Goal: Download file/media

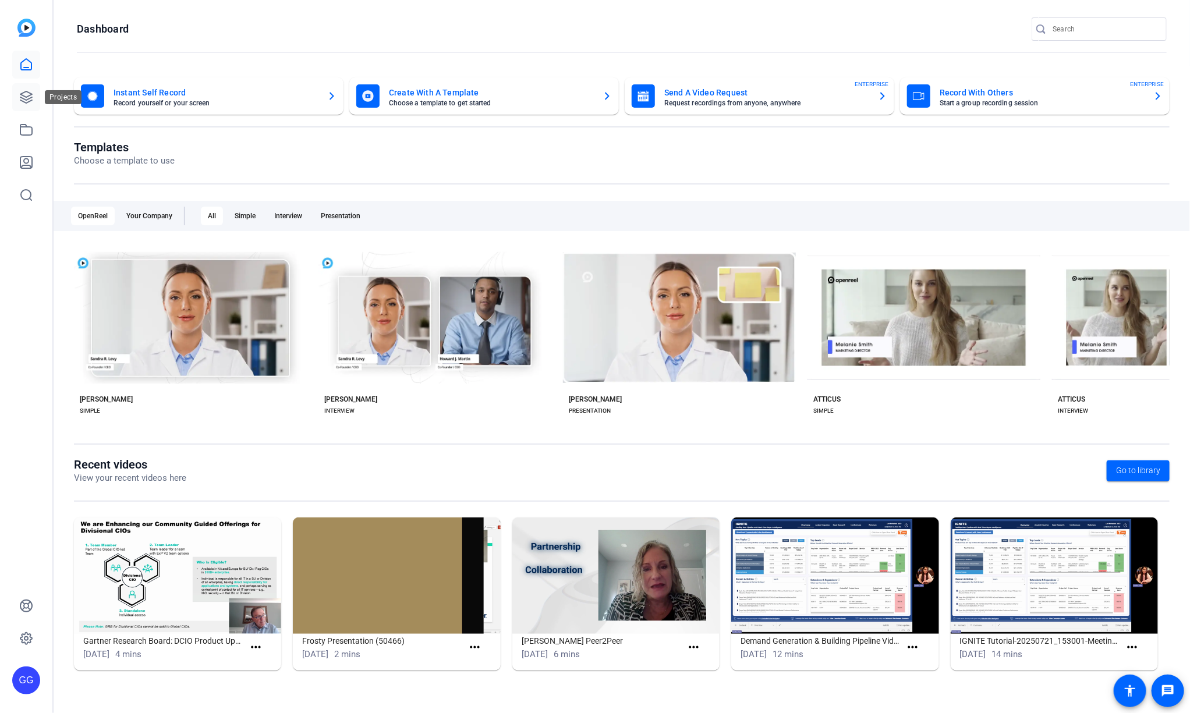
click at [17, 91] on link at bounding box center [26, 97] width 28 height 28
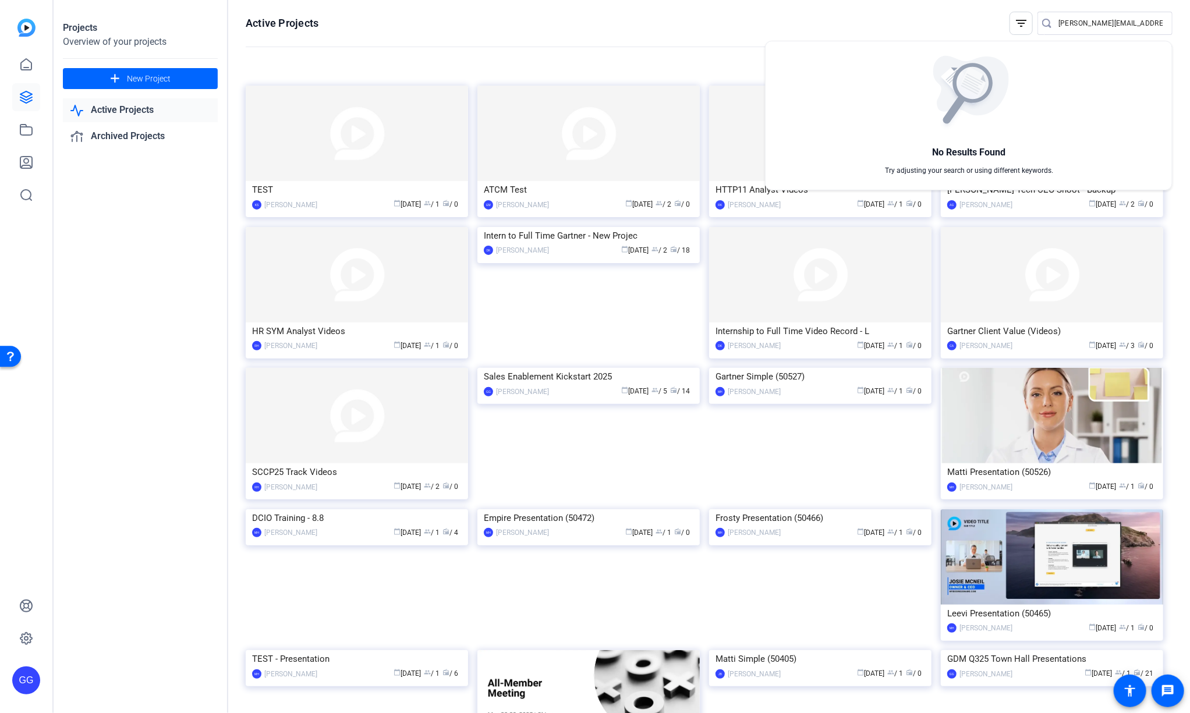
click at [622, 51] on div at bounding box center [595, 356] width 1190 height 713
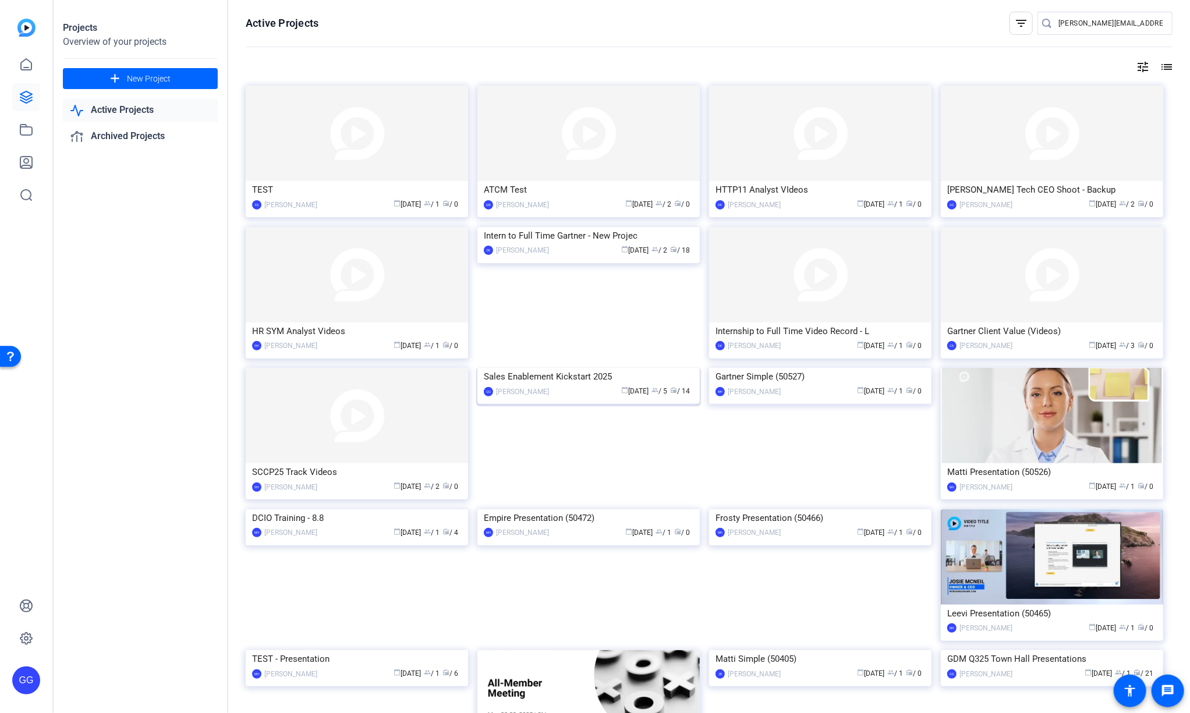
click at [591, 385] on div "Sales Enablement Kickstart 2025" at bounding box center [589, 376] width 210 height 17
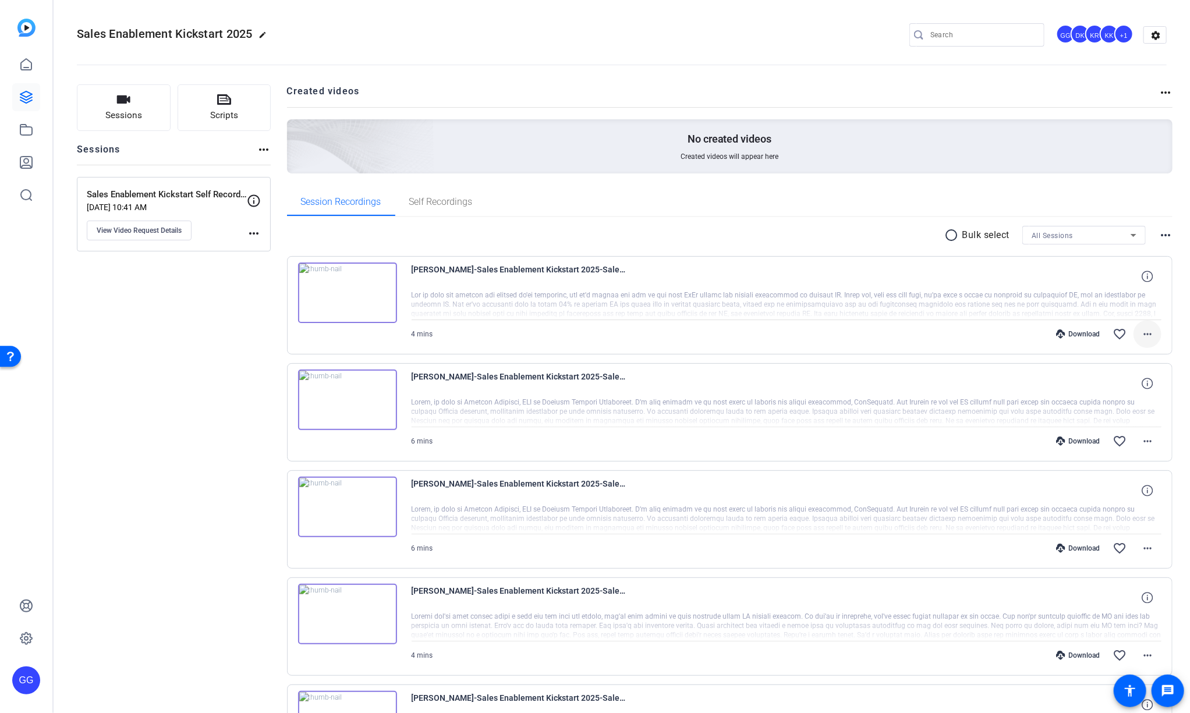
click at [1145, 336] on mat-icon "more_horiz" at bounding box center [1147, 334] width 14 height 14
click at [1124, 386] on span "Download MP4" at bounding box center [1111, 387] width 70 height 14
click at [945, 236] on mat-icon "radio_button_unchecked" at bounding box center [953, 233] width 17 height 14
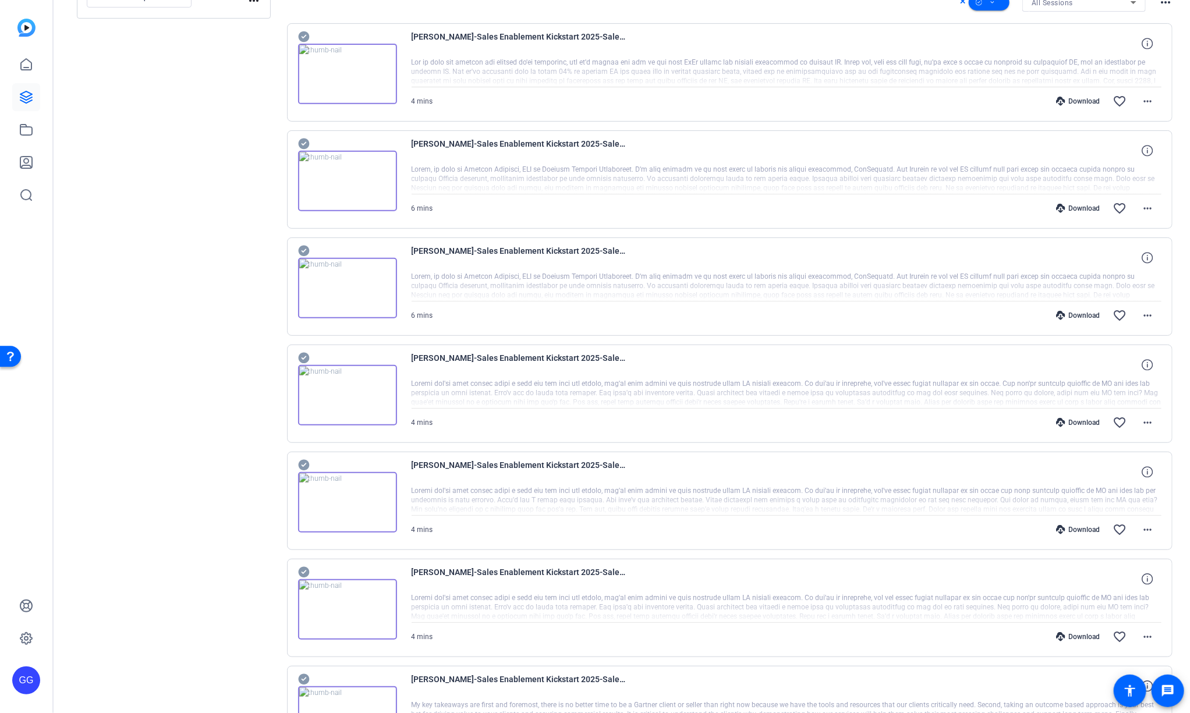
scroll to position [235, 0]
click at [302, 353] on icon at bounding box center [304, 356] width 12 height 14
click at [302, 41] on icon at bounding box center [303, 35] width 11 height 11
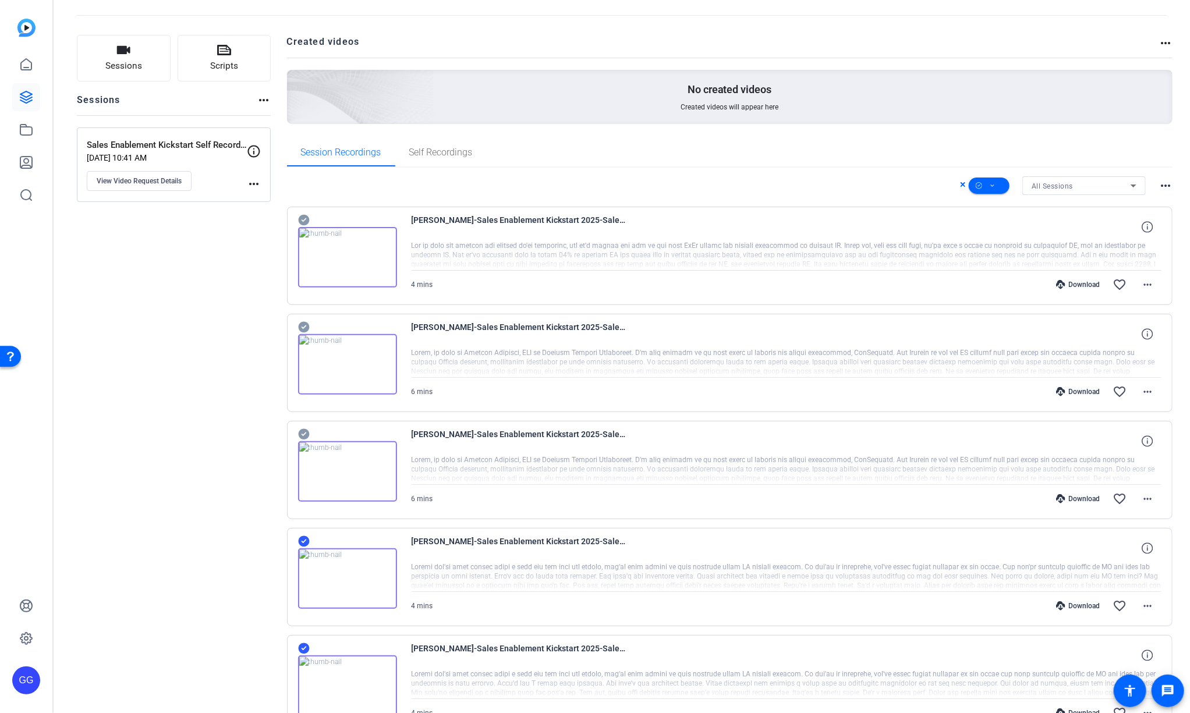
scroll to position [0, 0]
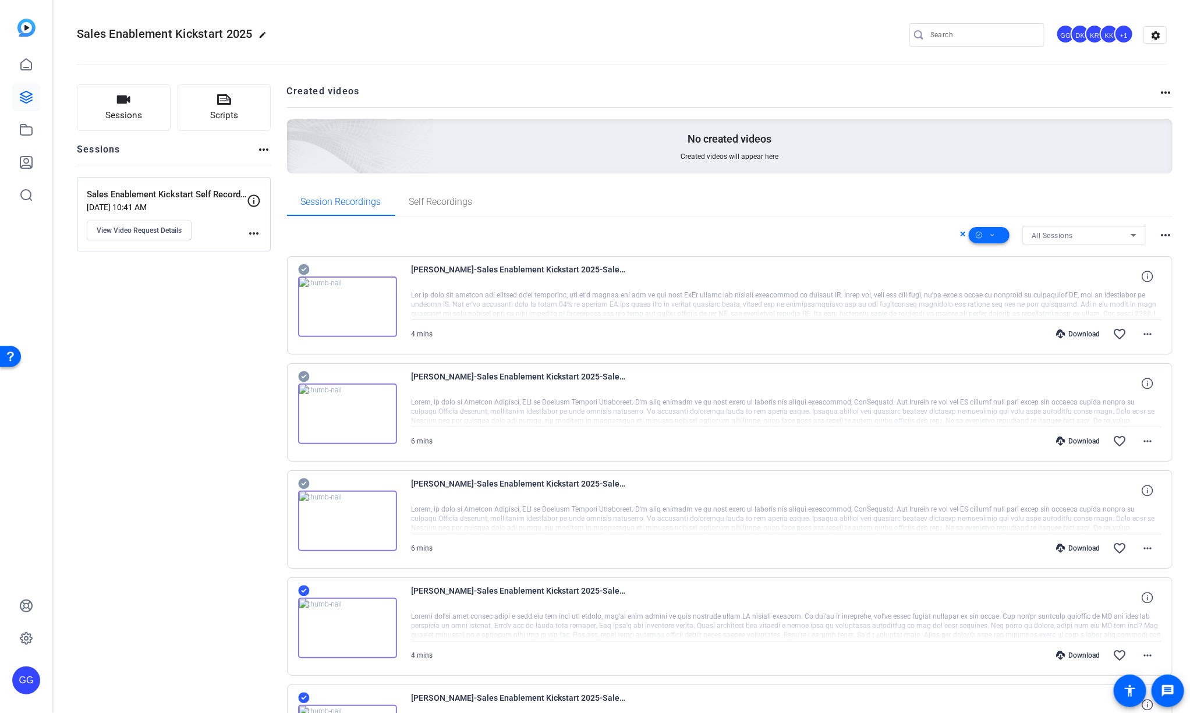
click at [991, 234] on icon at bounding box center [992, 235] width 3 height 2
click at [1017, 297] on span "Download MP4" at bounding box center [1002, 297] width 62 height 14
